Goal: Task Accomplishment & Management: Manage account settings

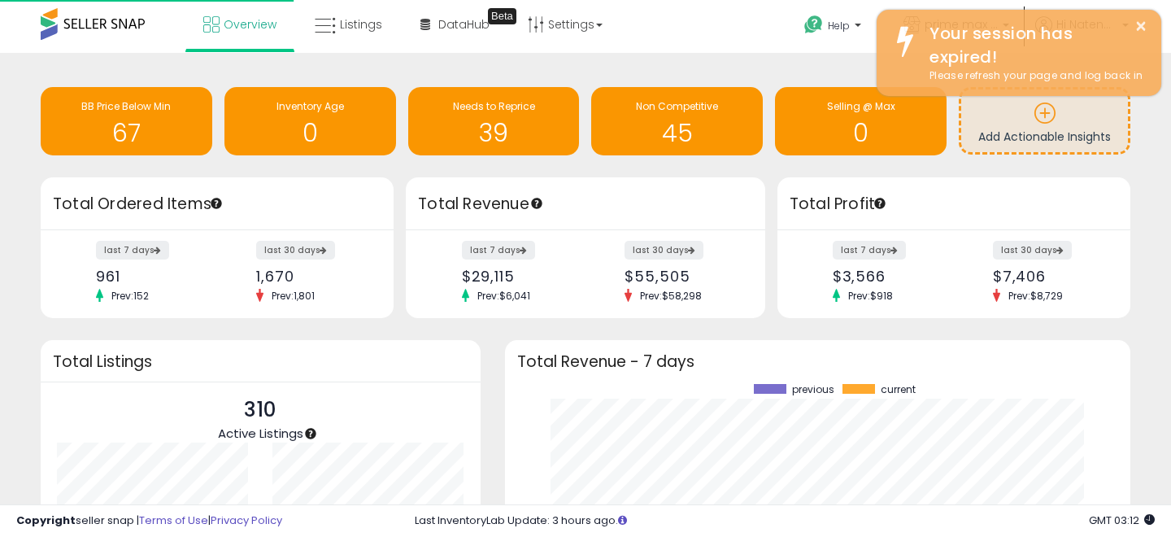
scroll to position [226, 593]
